Goal: Navigation & Orientation: Understand site structure

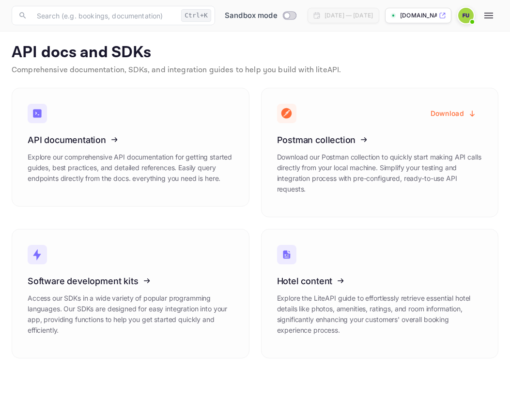
click at [42, 48] on p "API docs and SDKs" at bounding box center [255, 52] width 487 height 19
click at [471, 10] on img at bounding box center [466, 16] width 16 height 16
click at [415, 402] on div at bounding box center [255, 410] width 510 height 0
click at [437, 14] on p "[DOMAIN_NAME]" at bounding box center [418, 15] width 37 height 9
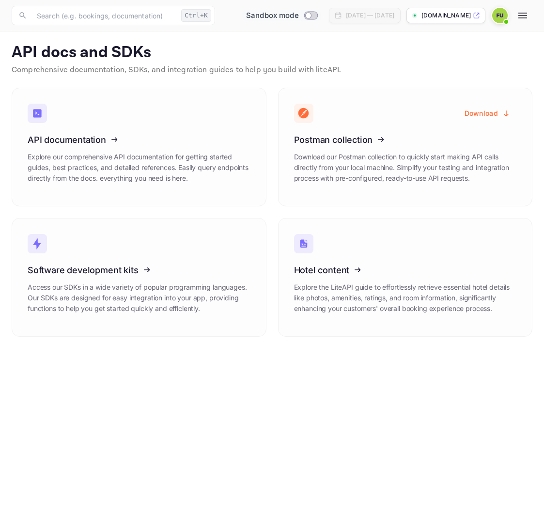
click at [246, 18] on span "Sandbox mode" at bounding box center [272, 15] width 53 height 11
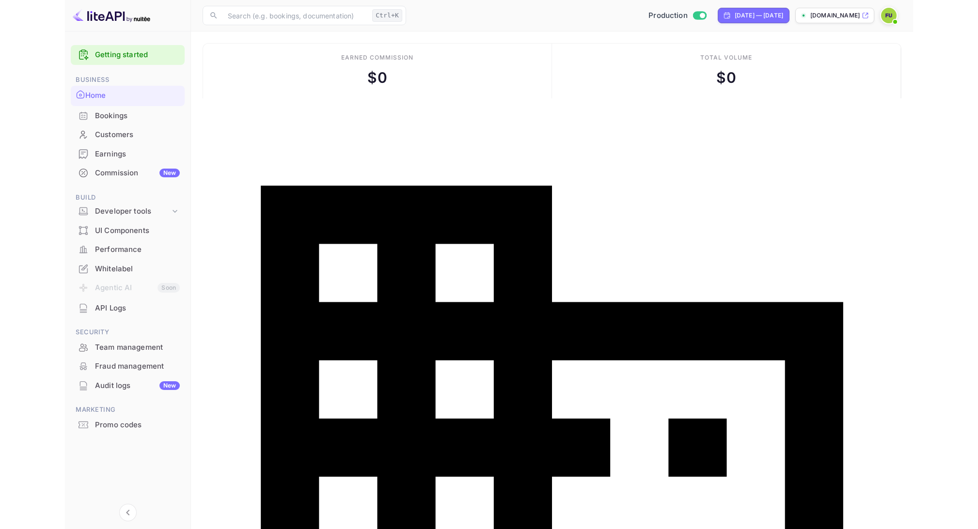
scroll to position [150, 263]
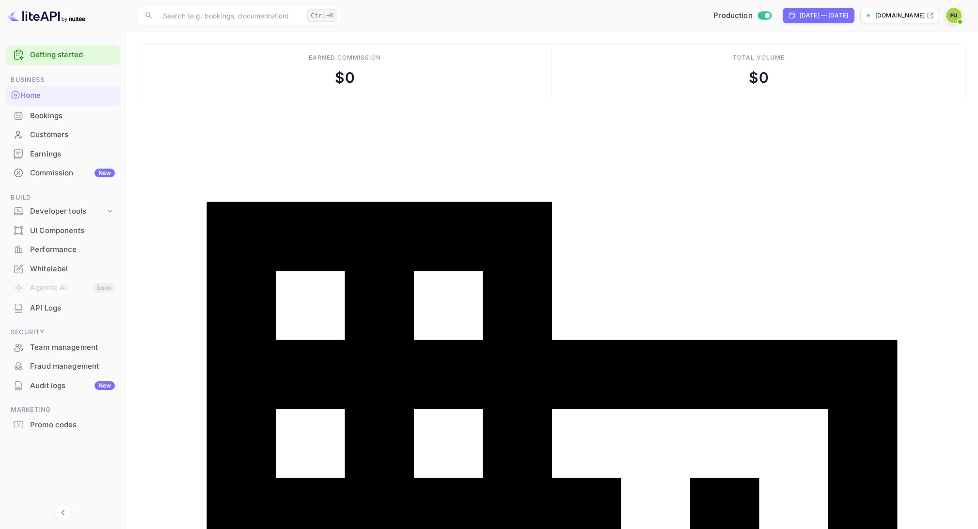
click at [57, 175] on div "Commission New" at bounding box center [72, 173] width 85 height 11
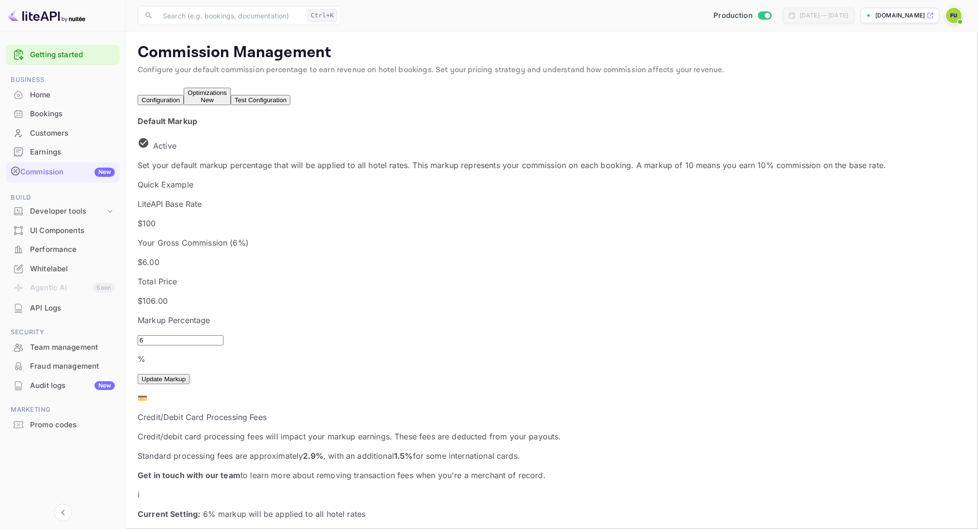
scroll to position [165, 511]
click at [50, 151] on div "Earnings" at bounding box center [72, 152] width 85 height 11
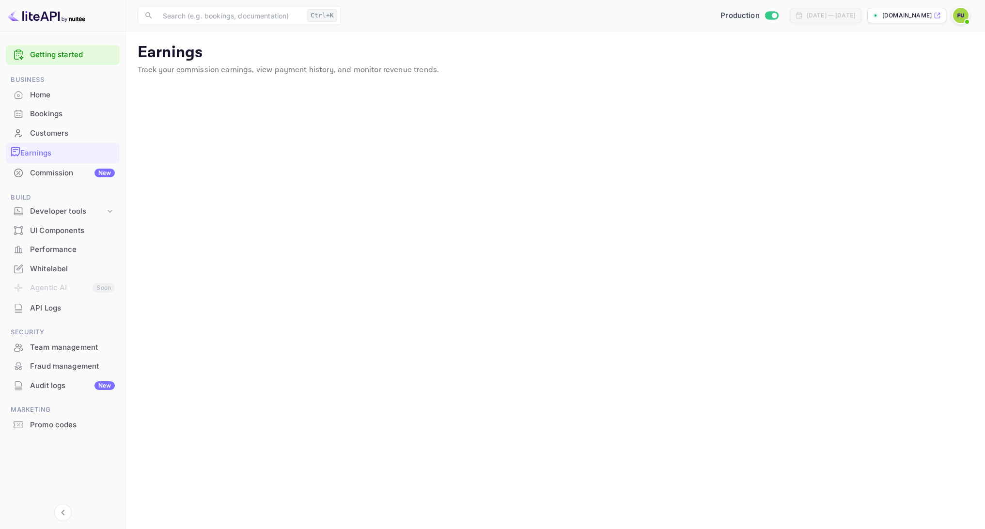
click at [32, 15] on img at bounding box center [47, 16] width 78 height 16
click at [70, 16] on img at bounding box center [47, 16] width 78 height 16
click at [23, 14] on img at bounding box center [47, 16] width 78 height 16
click at [14, 52] on icon at bounding box center [19, 55] width 12 height 12
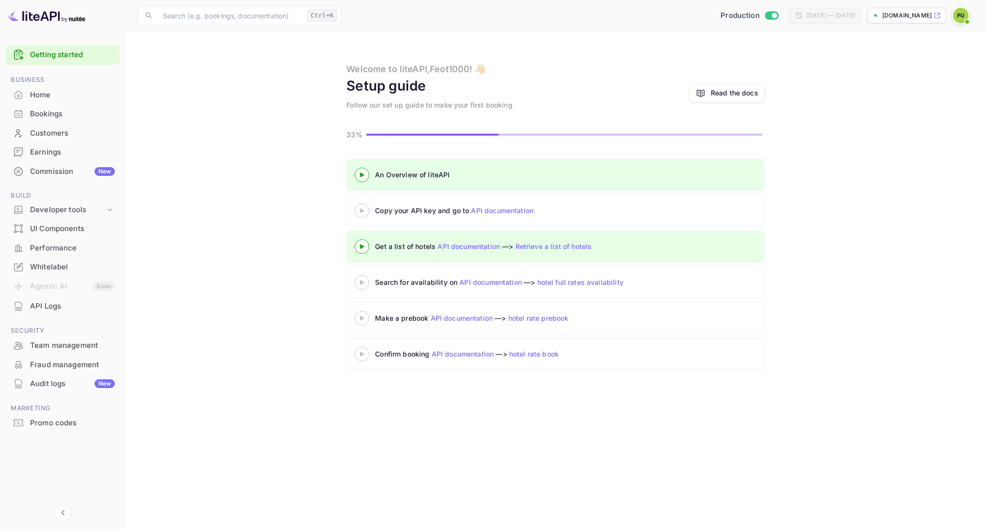
drag, startPoint x: 28, startPoint y: 8, endPoint x: 28, endPoint y: 13, distance: 4.9
click at [28, 9] on img at bounding box center [47, 16] width 78 height 16
click at [29, 14] on img at bounding box center [47, 16] width 78 height 16
click at [44, 95] on div "Home" at bounding box center [72, 95] width 85 height 11
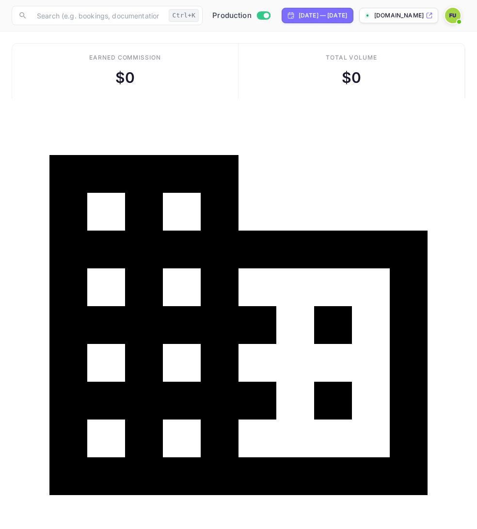
scroll to position [150, 215]
